Goal: Task Accomplishment & Management: Complete application form

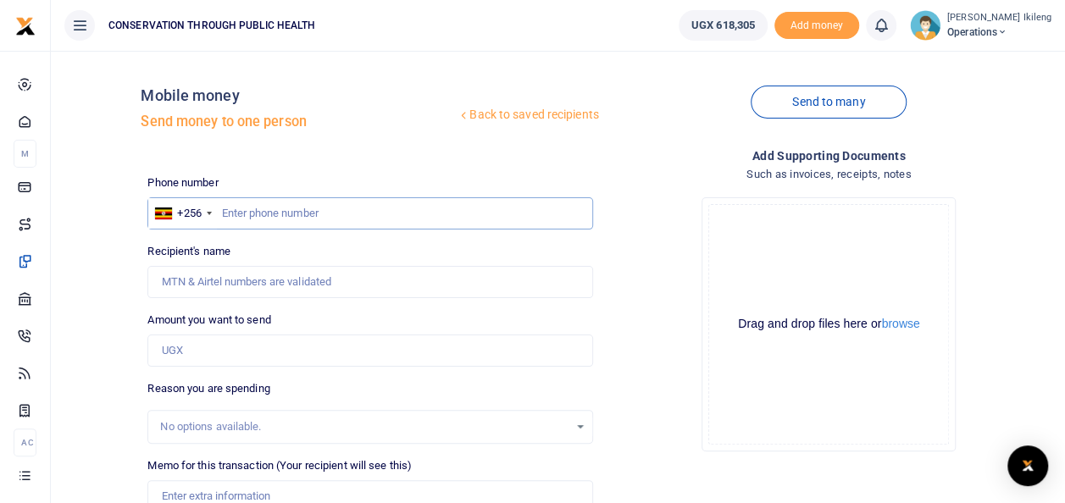
click at [314, 215] on input "text" at bounding box center [369, 213] width 445 height 32
type input "773834813"
type input "[PERSON_NAME]"
type input "773834813"
click at [289, 348] on input "Amount you want to send" at bounding box center [369, 351] width 445 height 32
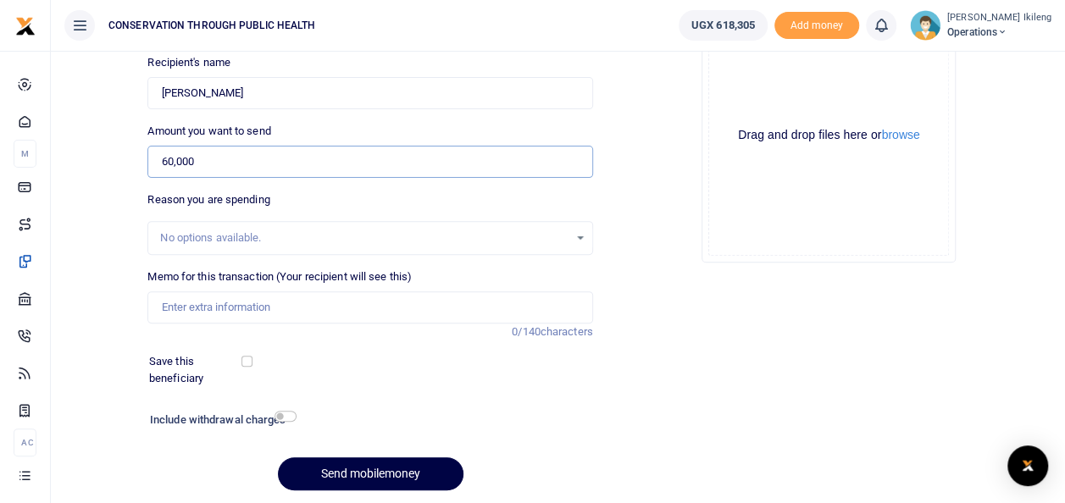
scroll to position [194, 0]
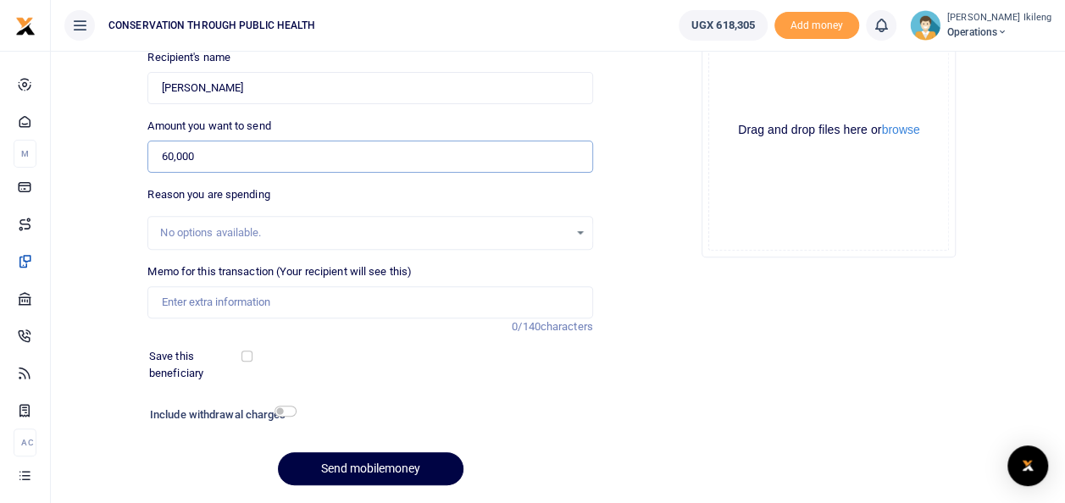
type input "60,000"
click at [185, 303] on input "Memo for this transaction (Your recipient will see this)" at bounding box center [369, 302] width 445 height 32
type input "fuel for the generator"
click at [280, 414] on input "checkbox" at bounding box center [286, 411] width 22 height 11
checkbox input "true"
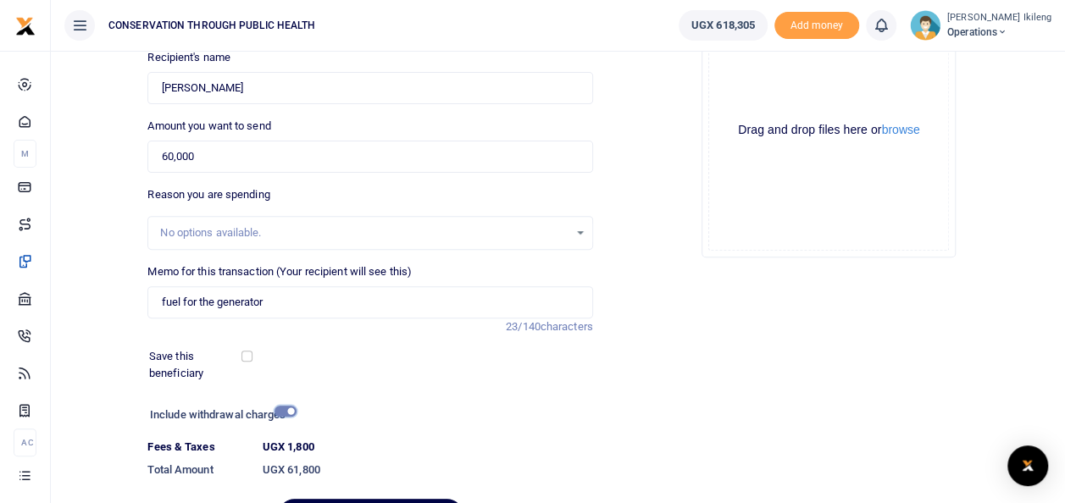
scroll to position [292, 0]
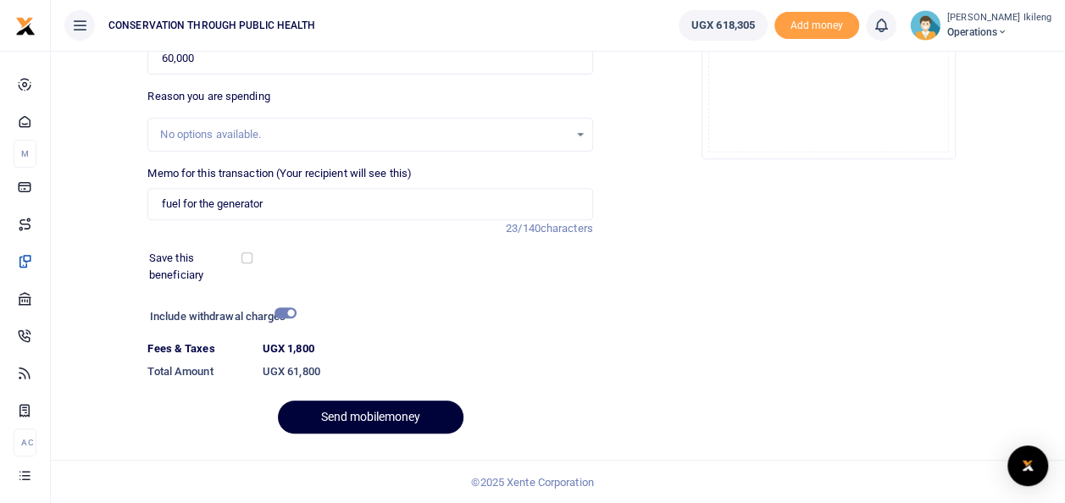
click at [427, 417] on button "Send mobilemoney" at bounding box center [371, 417] width 186 height 33
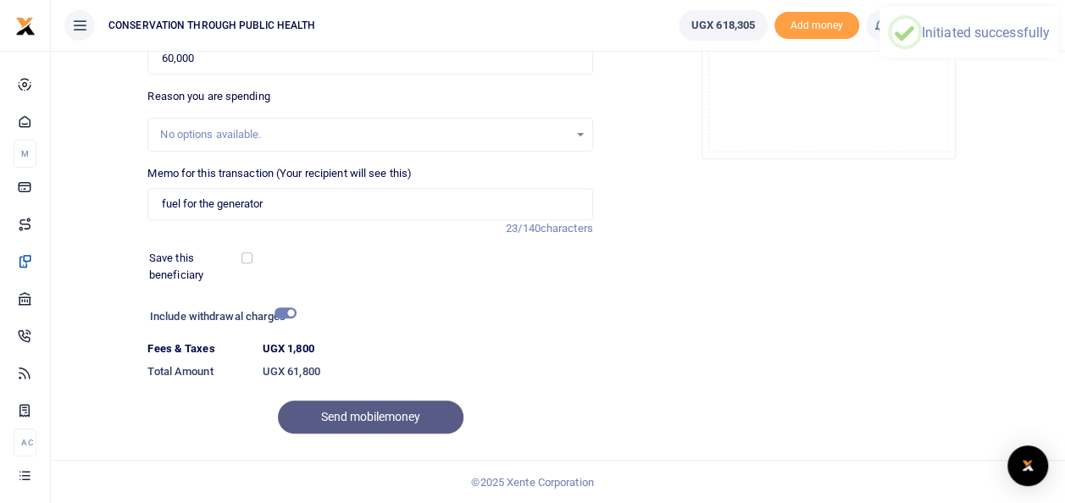
scroll to position [0, 0]
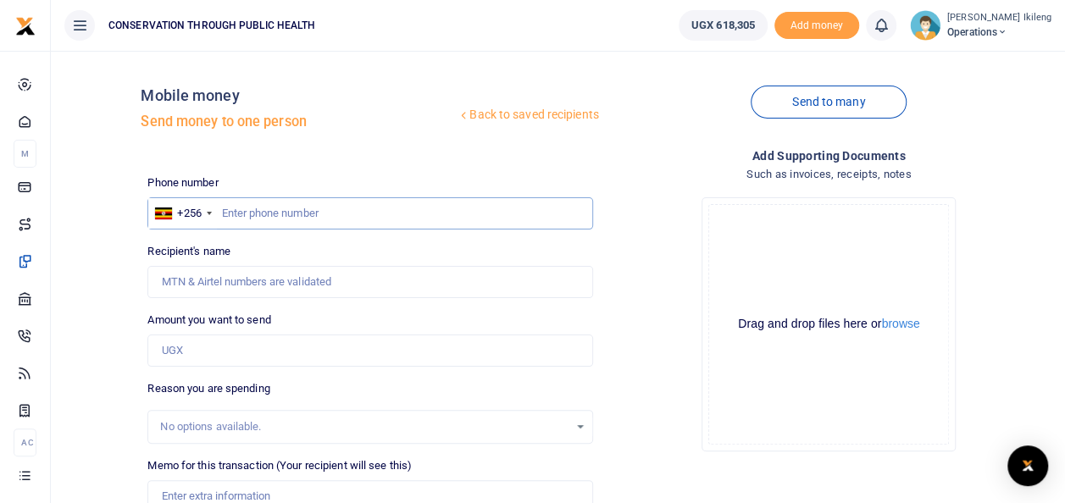
click at [258, 213] on input "text" at bounding box center [369, 213] width 445 height 32
type input "774070250"
type input "Emmanuel Kityo"
type input "774070250"
click at [223, 341] on input "Amount you want to send" at bounding box center [369, 351] width 445 height 32
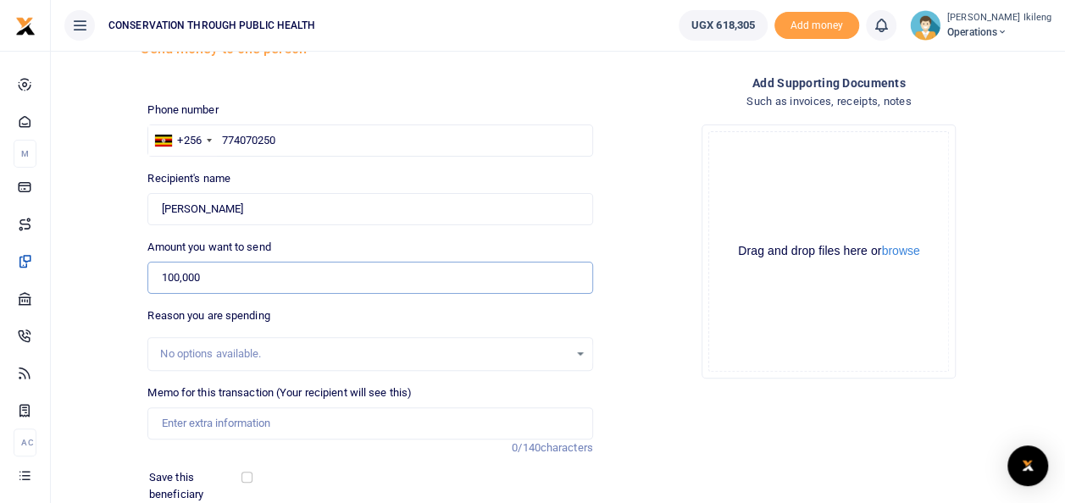
scroll to position [246, 0]
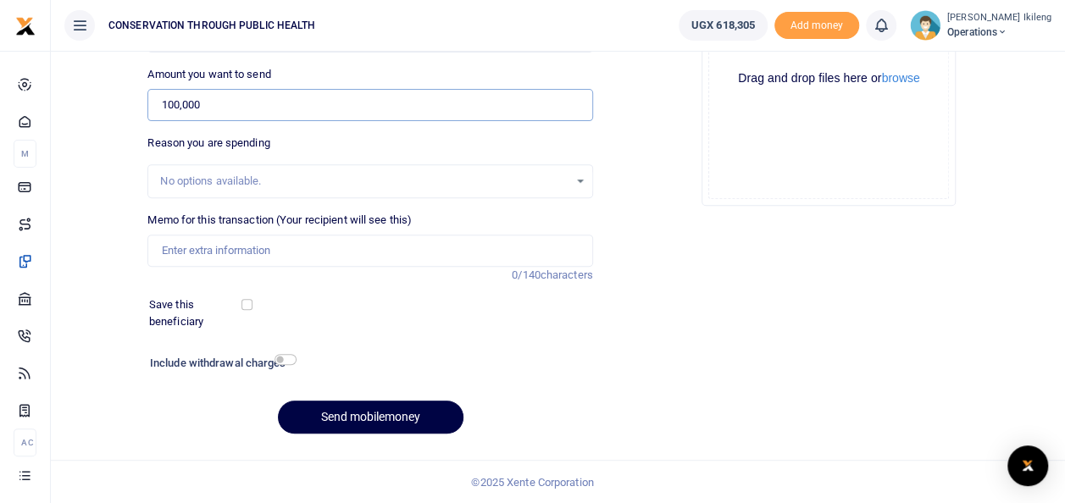
type input "100,000"
click at [227, 245] on input "Memo for this transaction (Your recipient will see this)" at bounding box center [369, 251] width 445 height 32
type input "fuel for office work"
click at [288, 360] on input "checkbox" at bounding box center [286, 359] width 22 height 11
checkbox input "true"
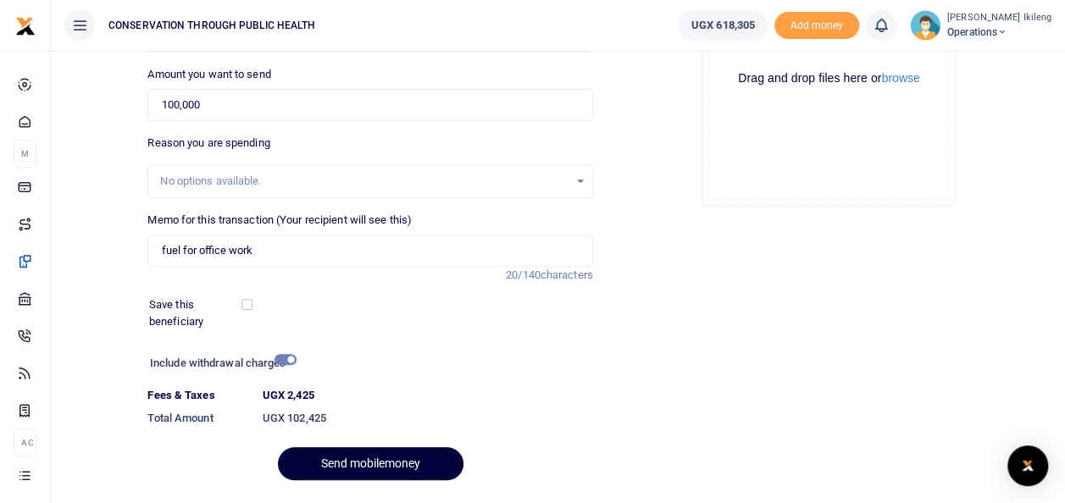
click at [381, 453] on button "Send mobilemoney" at bounding box center [371, 463] width 186 height 33
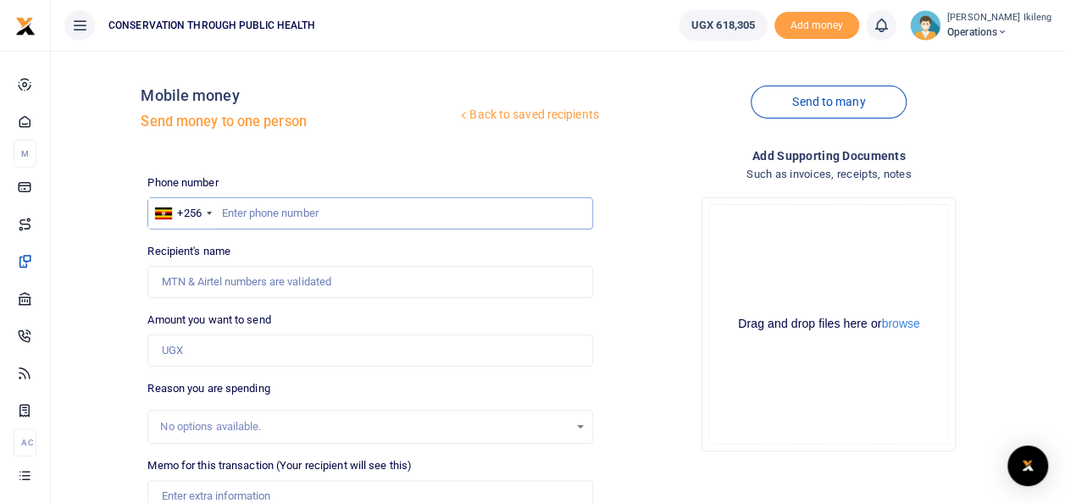
click at [271, 209] on input "text" at bounding box center [369, 213] width 445 height 32
type input "7786404797"
type input "Oliva Katushabe"
type input "786404797"
type input "Patience Ikileng"
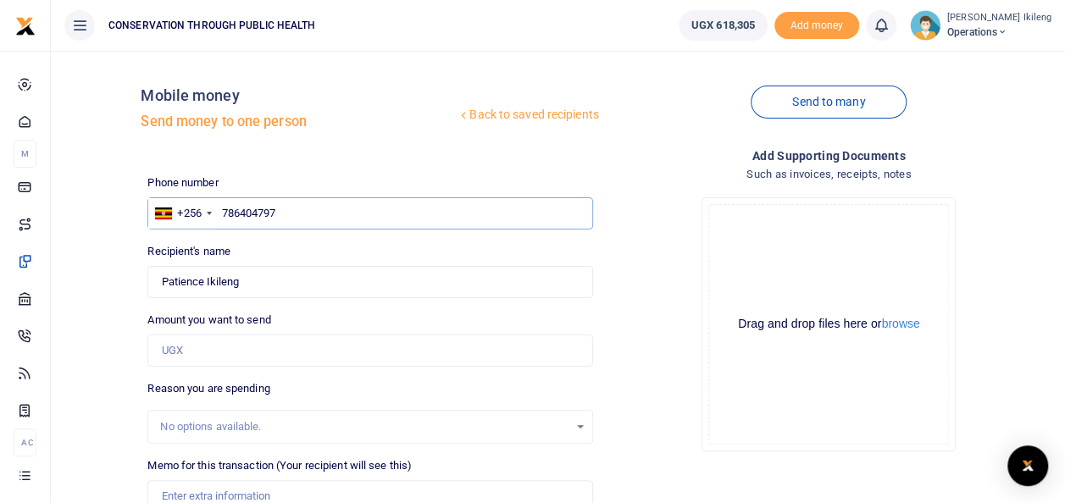
type input "786404797"
click at [237, 346] on input "Amount you want to send" at bounding box center [369, 351] width 445 height 32
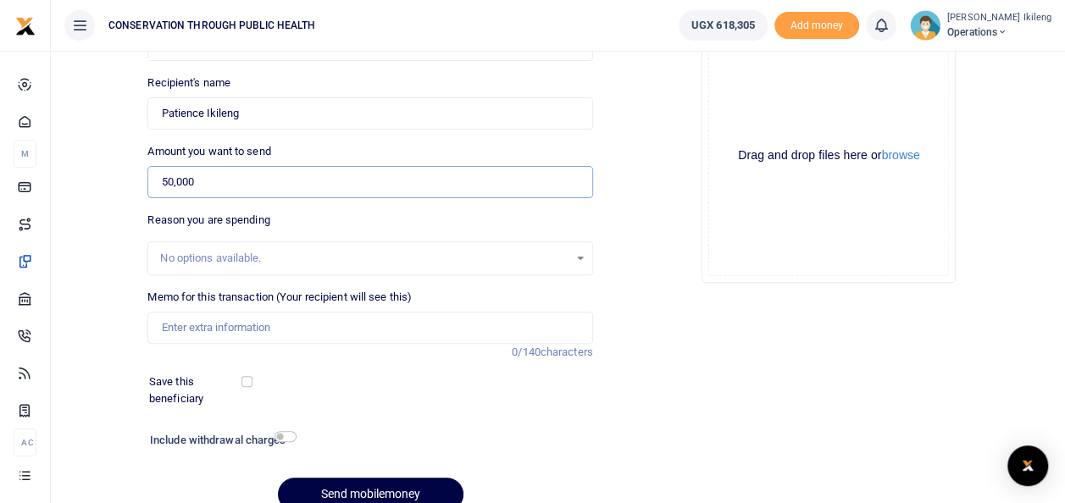
scroll to position [175, 0]
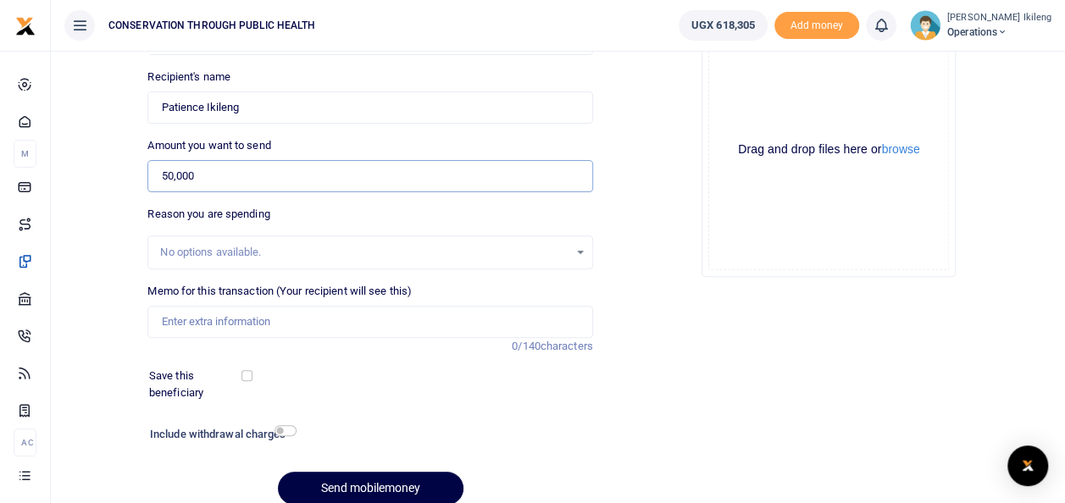
type input "50,000"
click at [450, 317] on input "Memo for this transaction (Your recipient will see this)" at bounding box center [369, 322] width 445 height 32
type input "monthly data top up"
click at [287, 429] on input "checkbox" at bounding box center [286, 430] width 22 height 11
checkbox input "true"
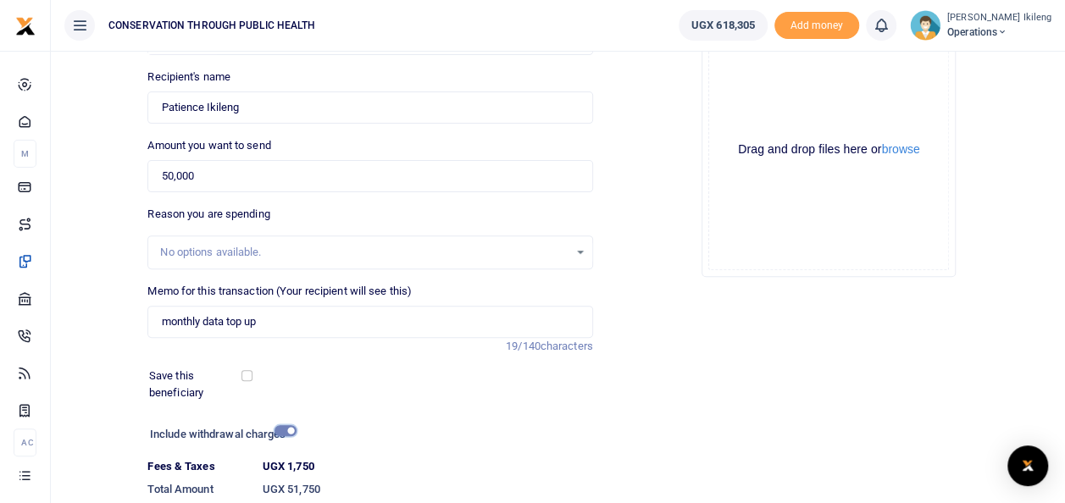
scroll to position [292, 0]
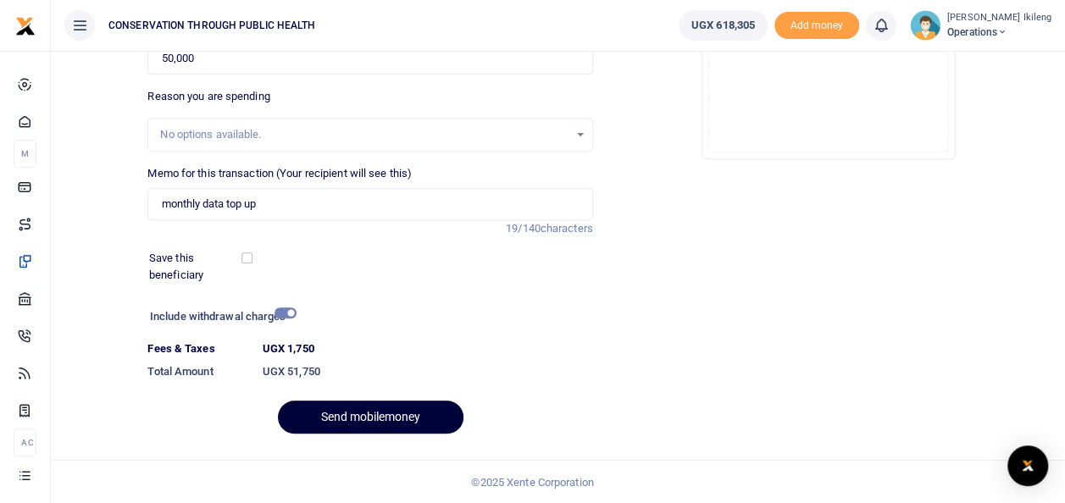
click at [393, 414] on button "Send mobilemoney" at bounding box center [371, 417] width 186 height 33
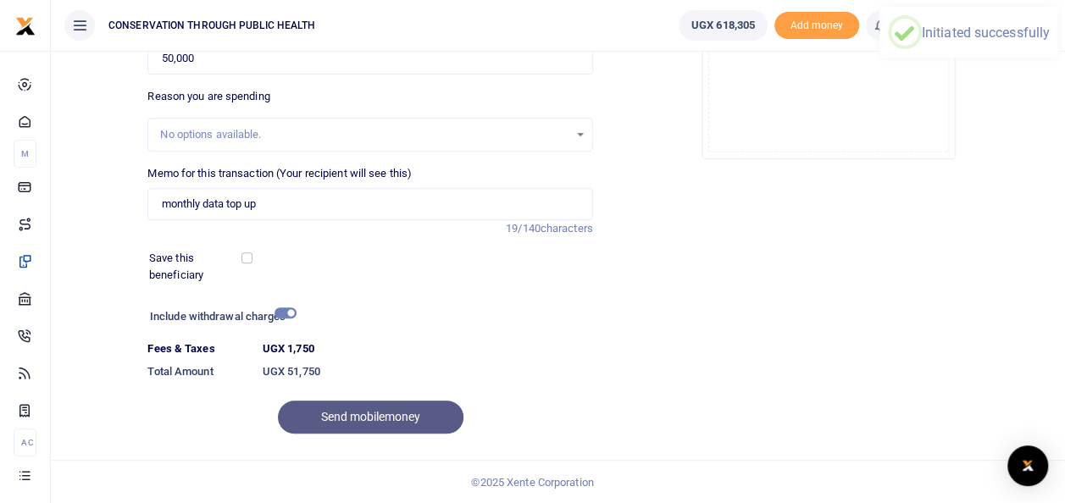
scroll to position [0, 0]
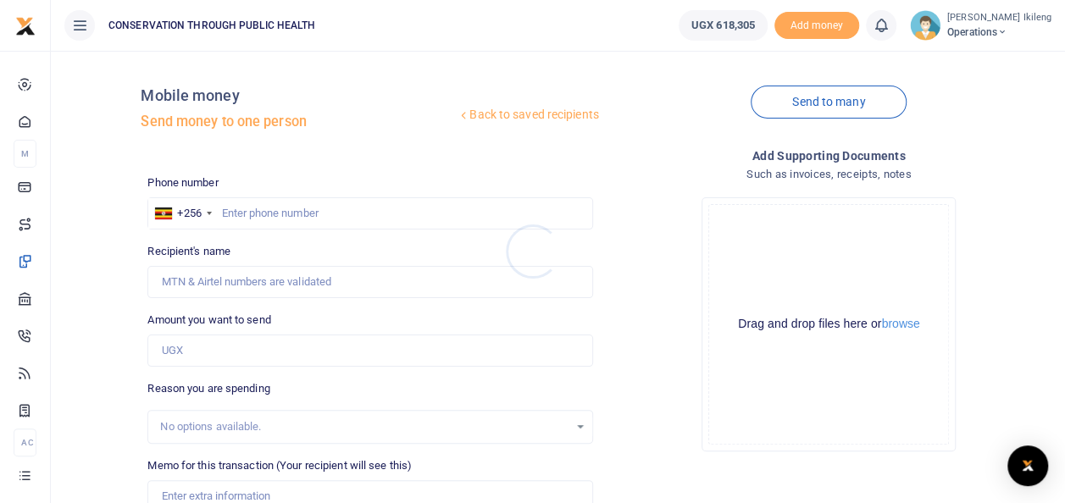
click at [261, 215] on div at bounding box center [532, 251] width 1065 height 503
click at [255, 210] on input "text" at bounding box center [369, 213] width 445 height 32
type input "776854775"
type input "William Abigaba"
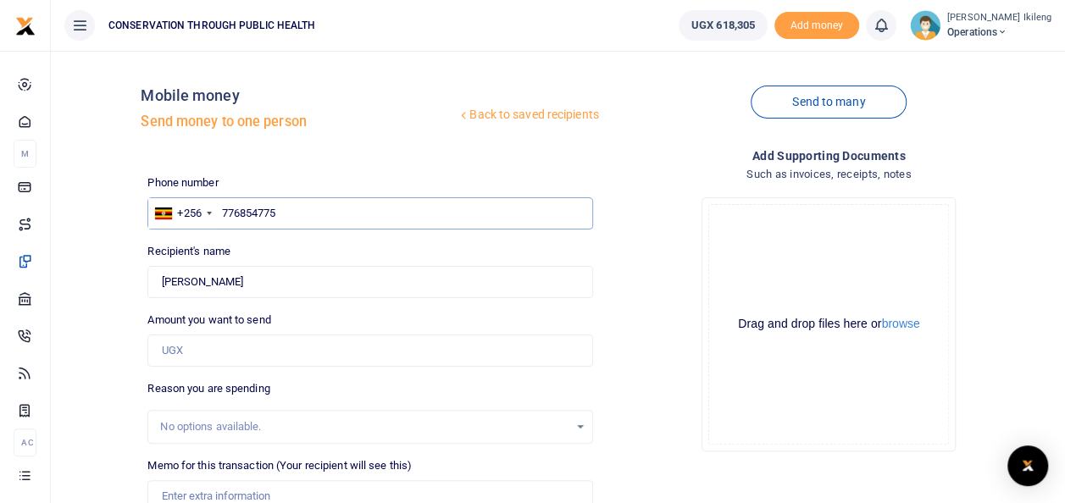
type input "776854775"
click at [214, 353] on input "Amount you want to send" at bounding box center [369, 351] width 445 height 32
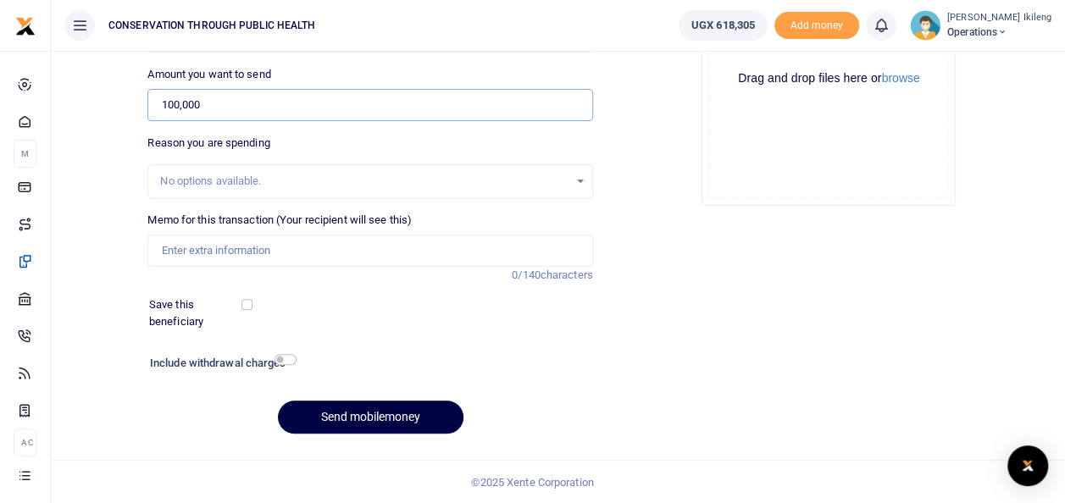
type input "100,000"
click at [280, 248] on input "Memo for this transaction (Your recipient will see this)" at bounding box center [369, 251] width 445 height 32
type input "fuel for office work"
click at [290, 354] on input "checkbox" at bounding box center [286, 359] width 22 height 11
checkbox input "true"
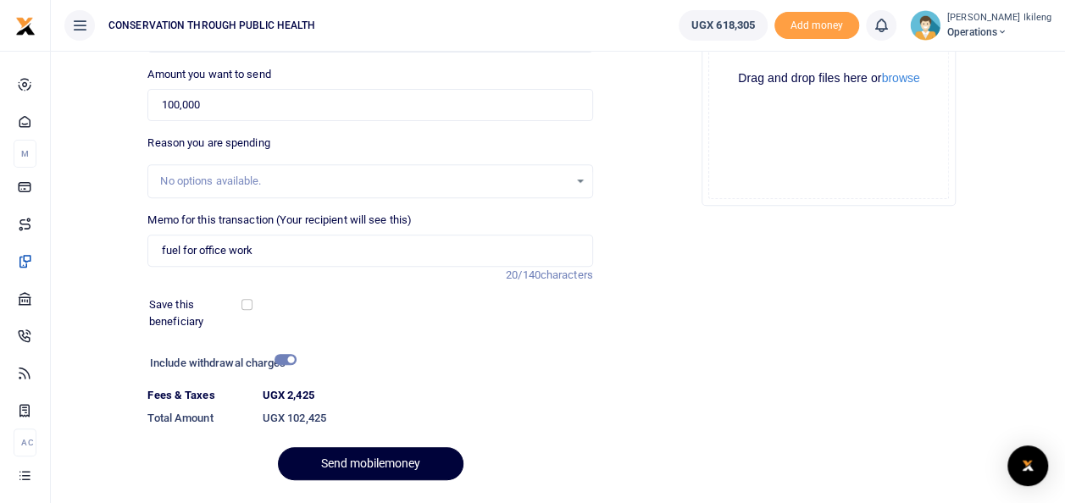
click at [334, 463] on button "Send mobilemoney" at bounding box center [371, 463] width 186 height 33
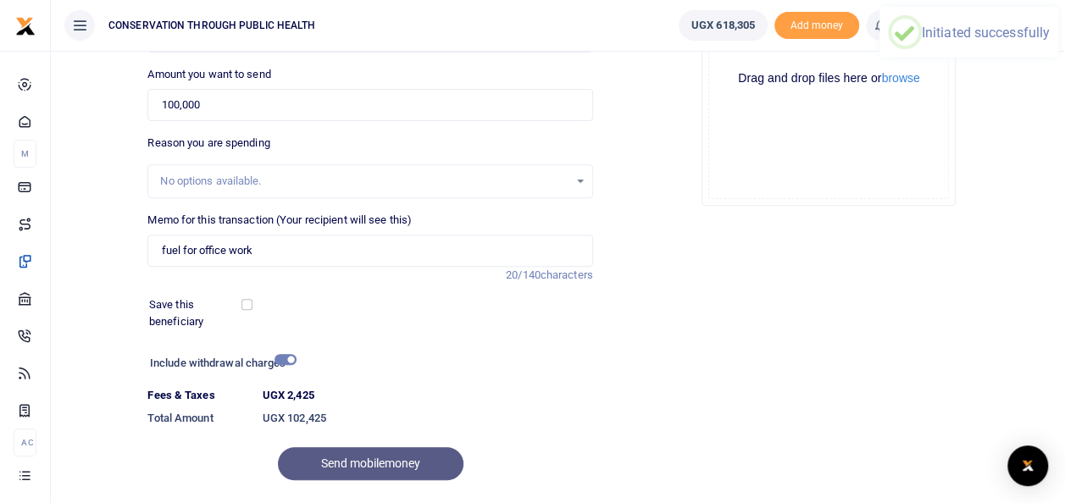
scroll to position [0, 0]
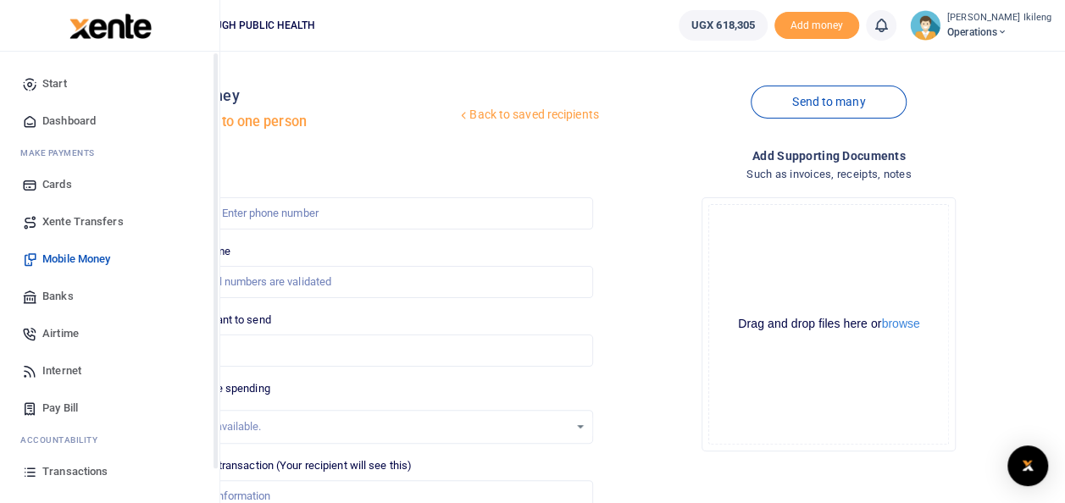
click at [27, 123] on icon at bounding box center [29, 121] width 15 height 15
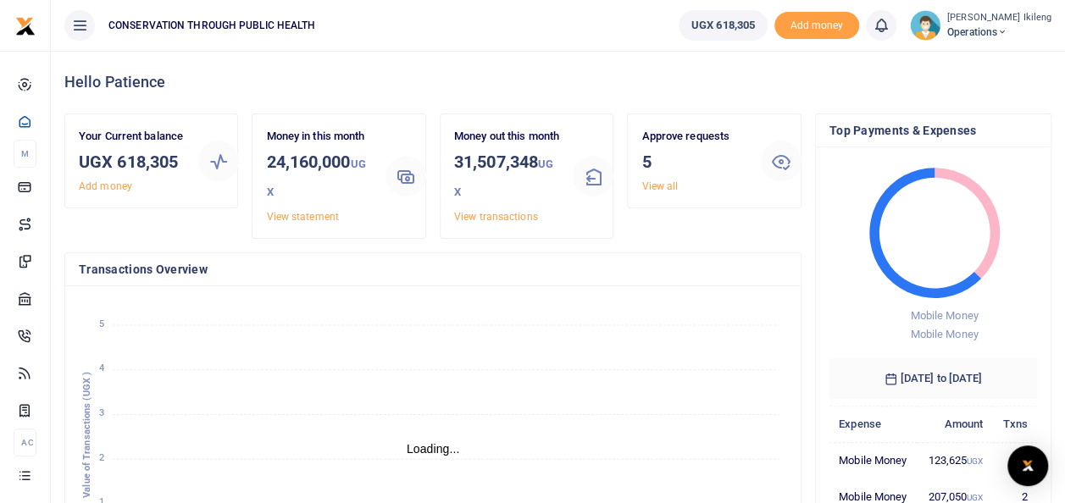
scroll to position [440, 0]
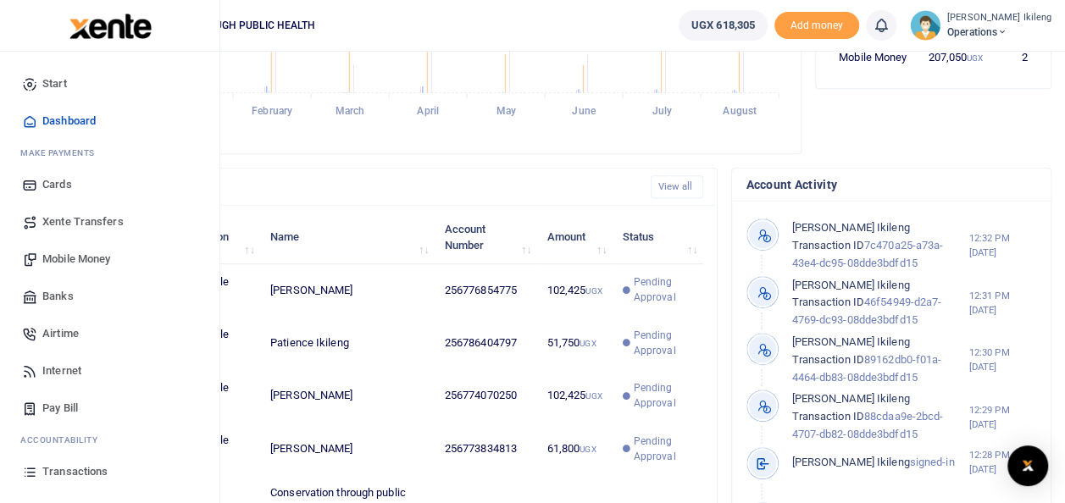
click at [52, 257] on span "Mobile Money" at bounding box center [76, 259] width 68 height 17
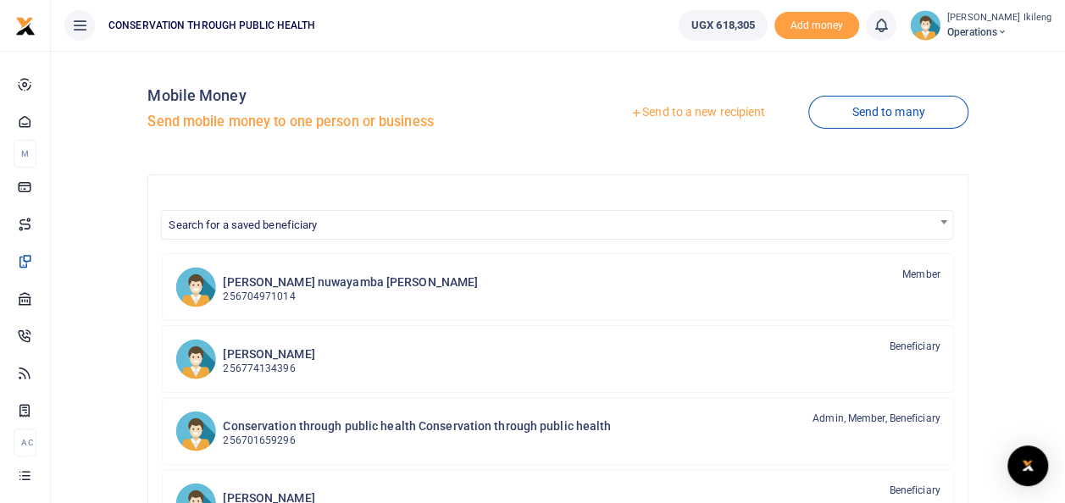
click at [739, 114] on link "Send to a new recipient" at bounding box center [697, 112] width 221 height 31
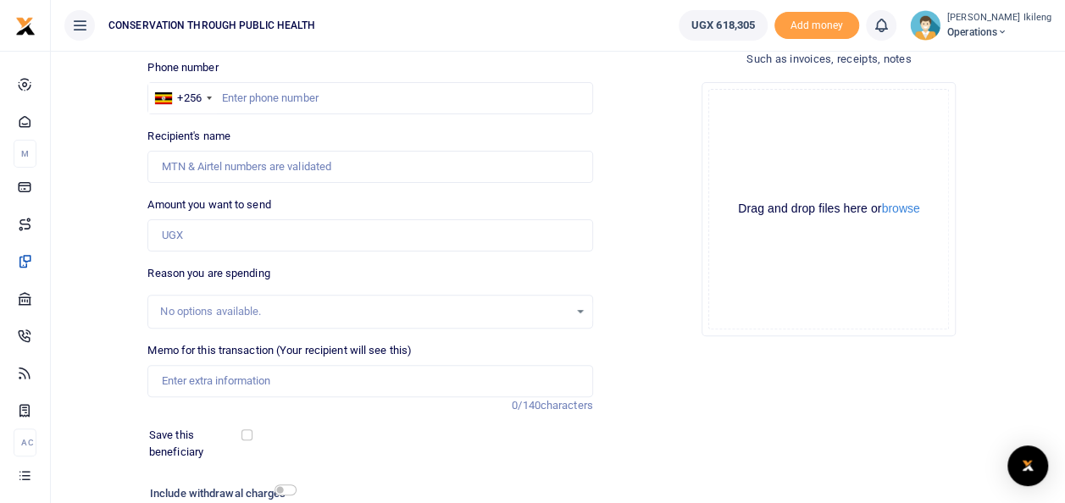
scroll to position [131, 0]
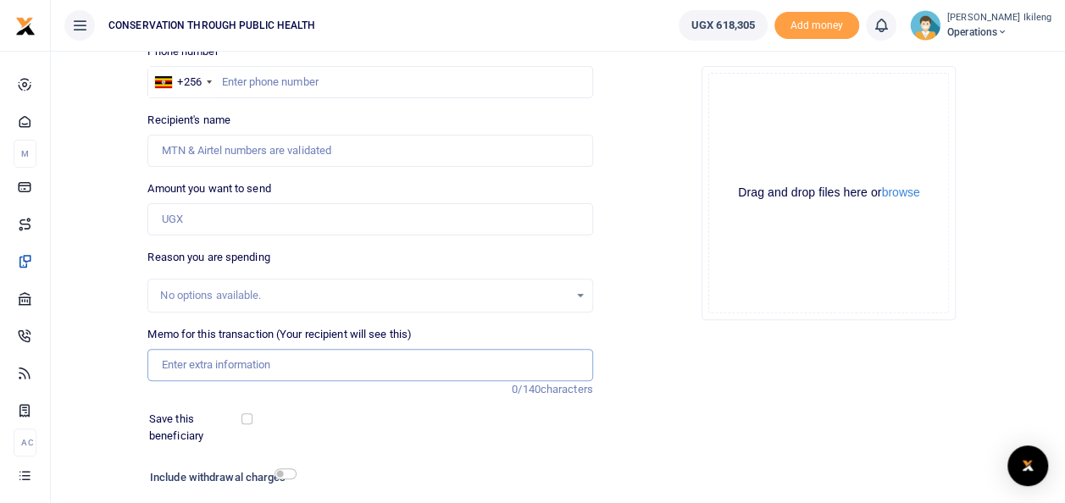
click at [237, 356] on input "Memo for this transaction (Your recipient will see this)" at bounding box center [369, 365] width 445 height 32
type input "transport to go to [GEOGRAPHIC_DATA]"
click at [298, 87] on input "text" at bounding box center [369, 82] width 445 height 32
type input "772337653"
type input "[PERSON_NAME]"
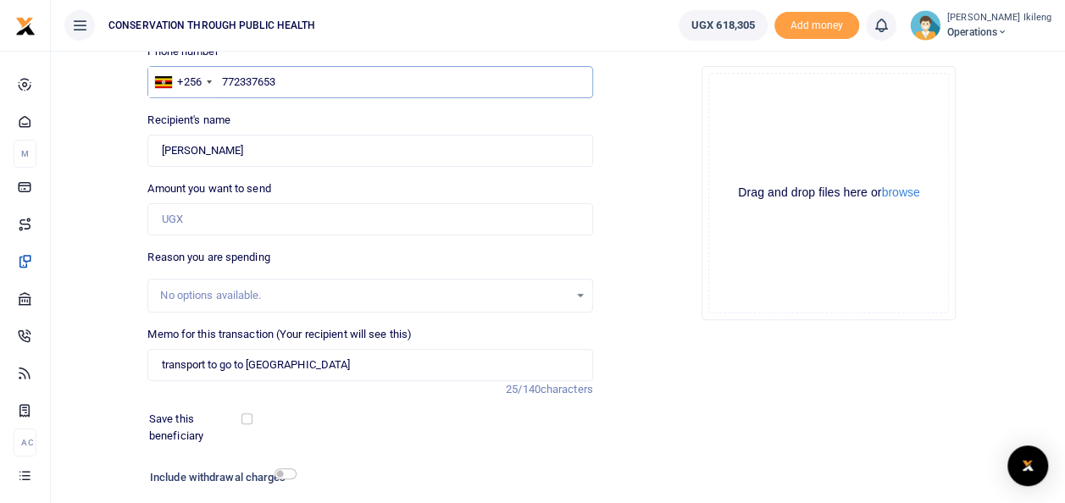
type input "772337653"
click at [236, 222] on input "Amount you want to send" at bounding box center [369, 219] width 445 height 32
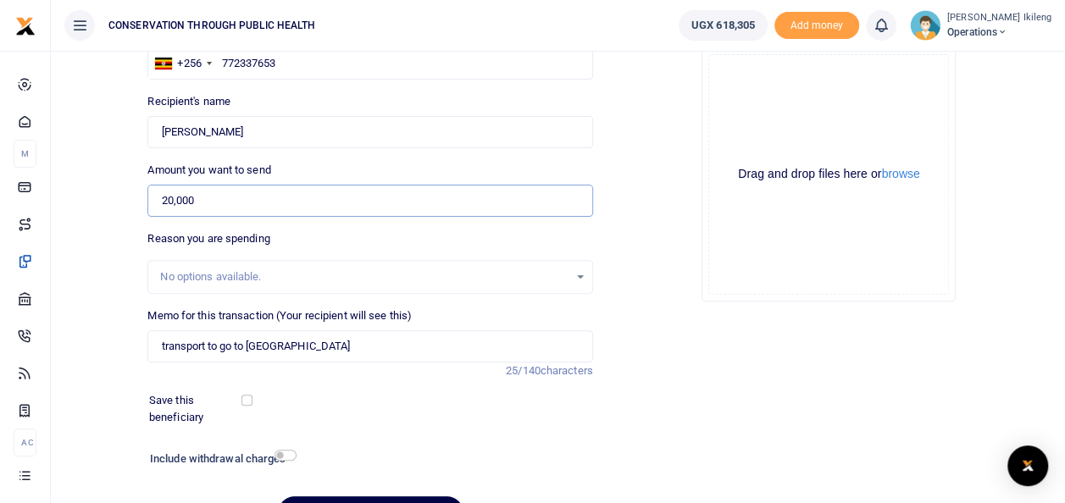
scroll to position [246, 0]
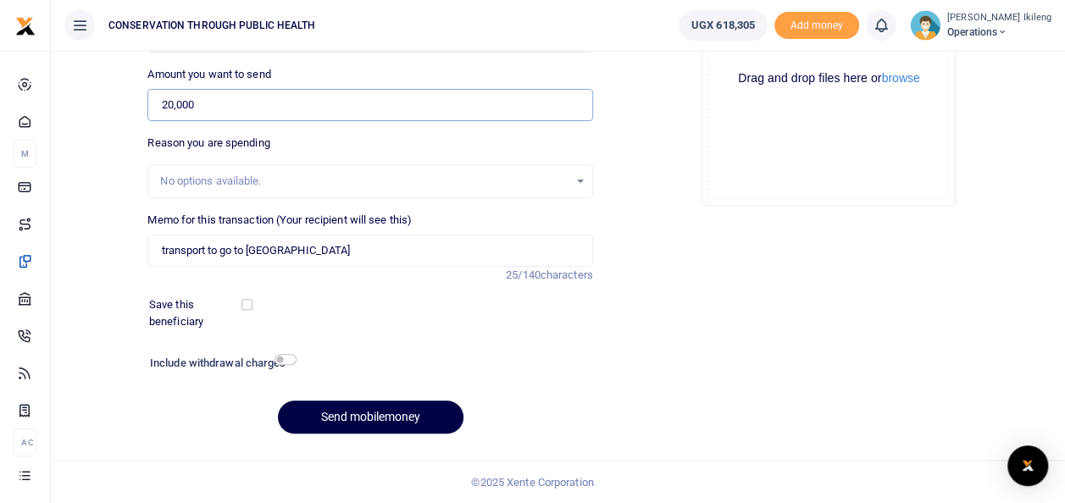
type input "20,000"
click at [290, 352] on div "Include withdrawal charges" at bounding box center [219, 365] width 153 height 27
click at [290, 359] on input "checkbox" at bounding box center [286, 359] width 22 height 11
checkbox input "true"
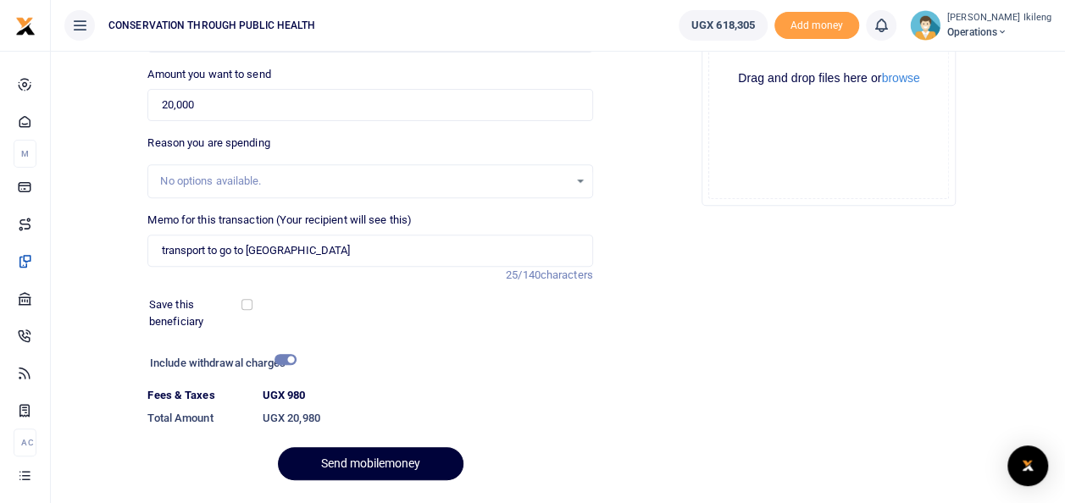
click at [324, 450] on button "Send mobilemoney" at bounding box center [371, 463] width 186 height 33
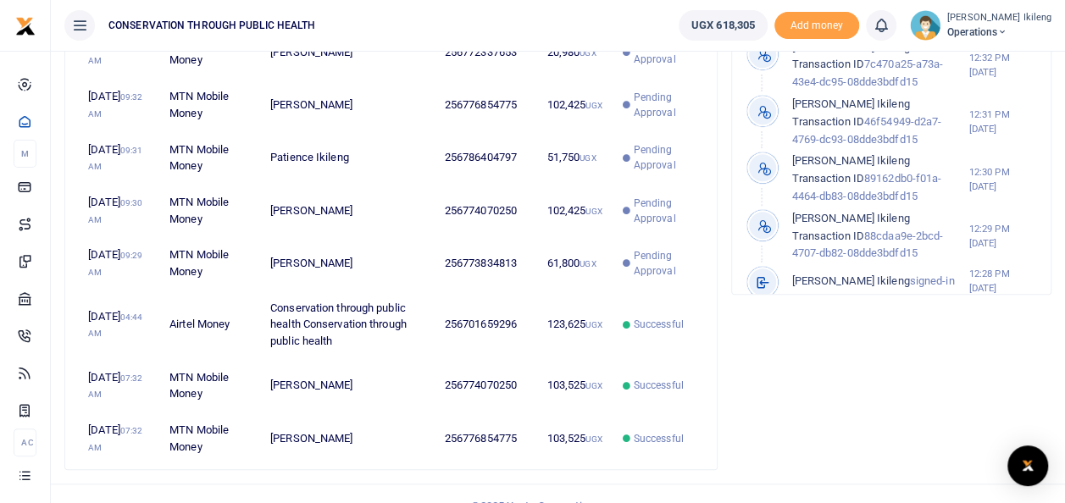
scroll to position [677, 0]
